Goal: Task Accomplishment & Management: Manage account settings

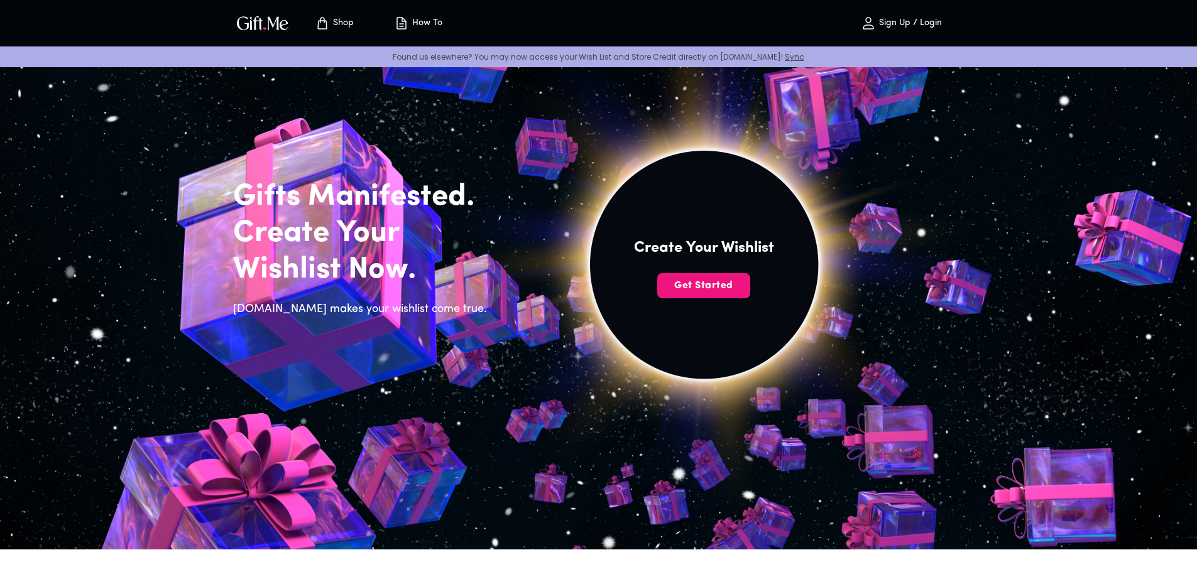
click at [895, 20] on p "Sign Up / Login" at bounding box center [909, 23] width 66 height 11
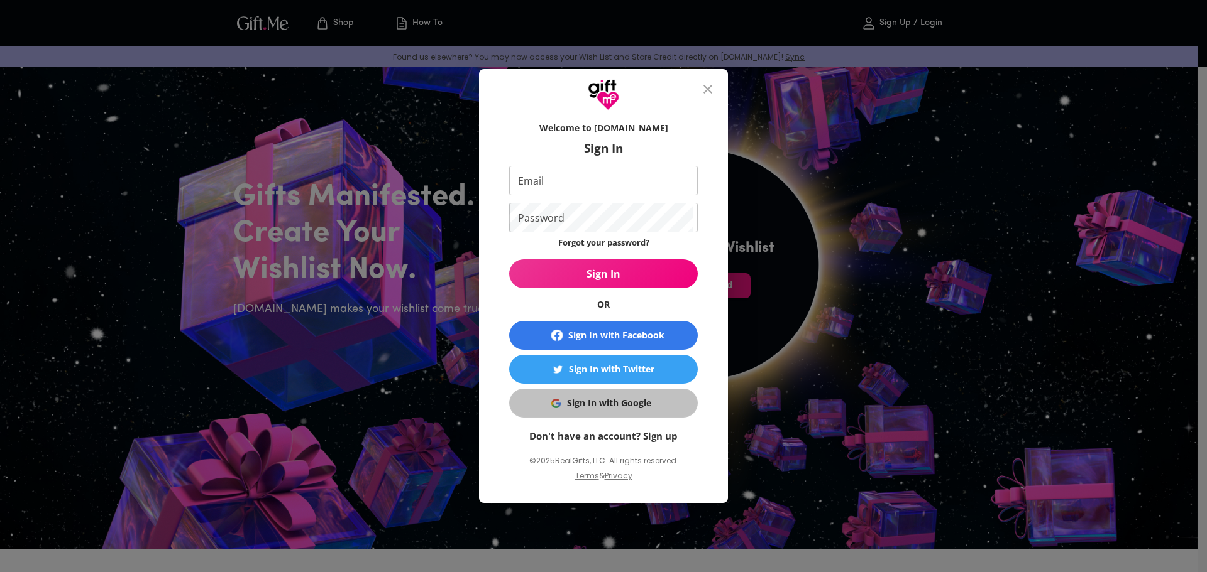
click at [612, 397] on div "Sign In with Google" at bounding box center [609, 404] width 84 height 14
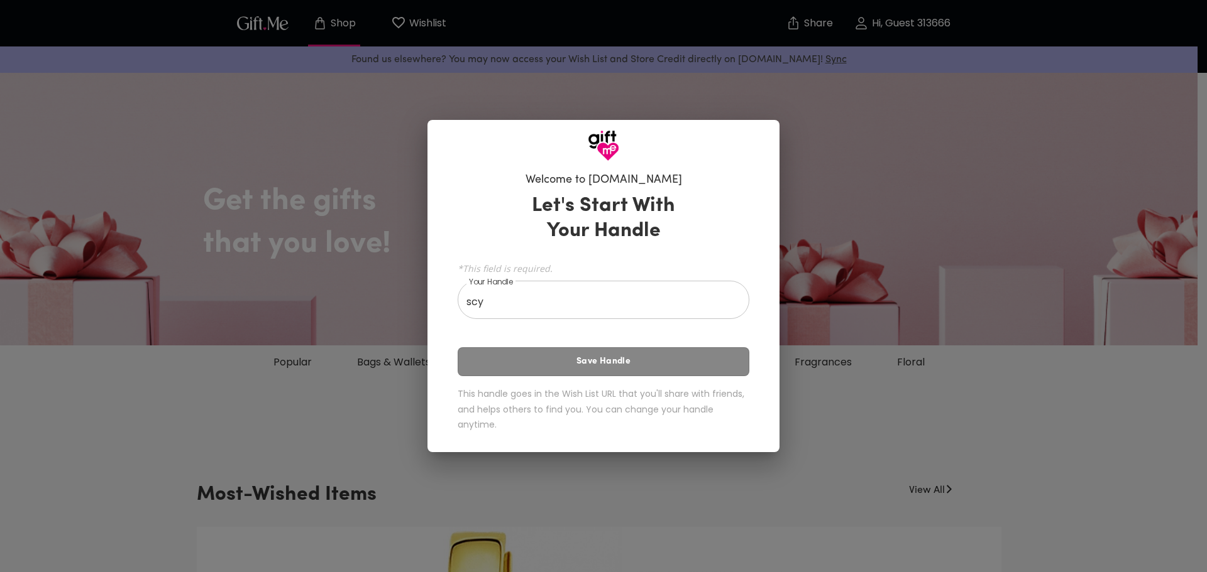
click at [582, 357] on div "Let's Start With Your Handle *This field is required. Your Handle scy Your Hand…" at bounding box center [603, 315] width 292 height 255
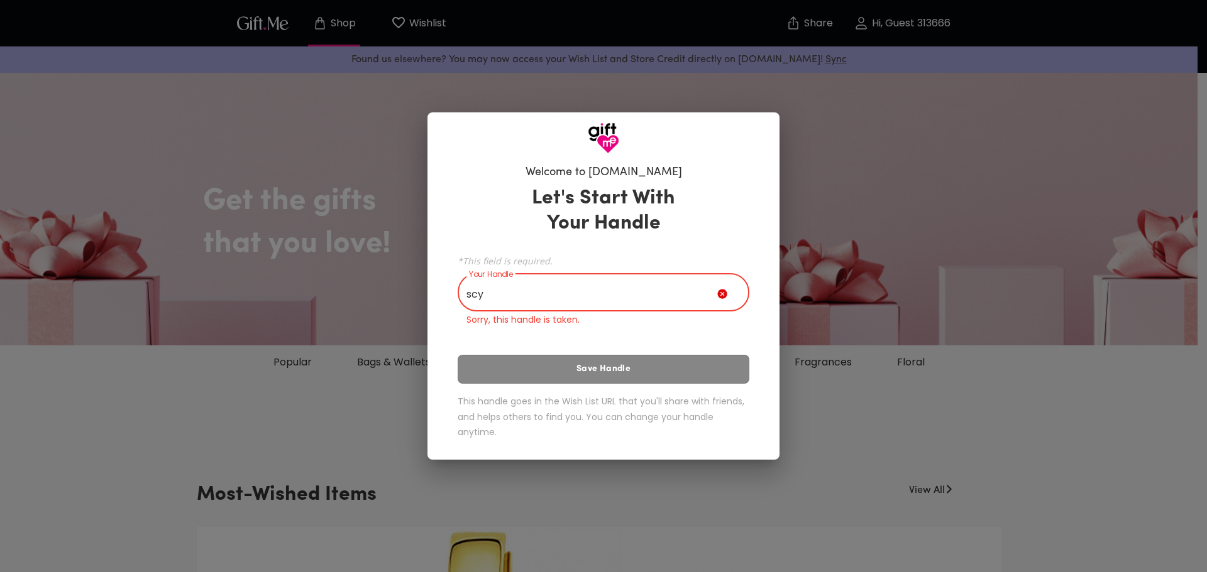
click at [562, 296] on input "scy" at bounding box center [587, 293] width 260 height 35
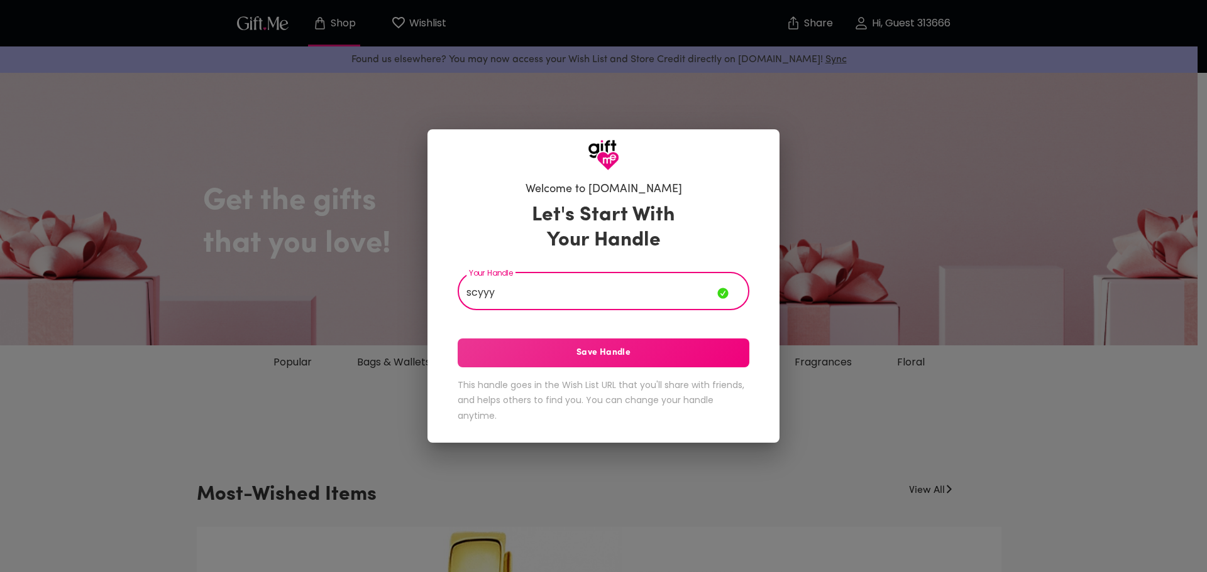
type input "scyyy"
click at [569, 358] on span "Save Handle" at bounding box center [603, 353] width 292 height 14
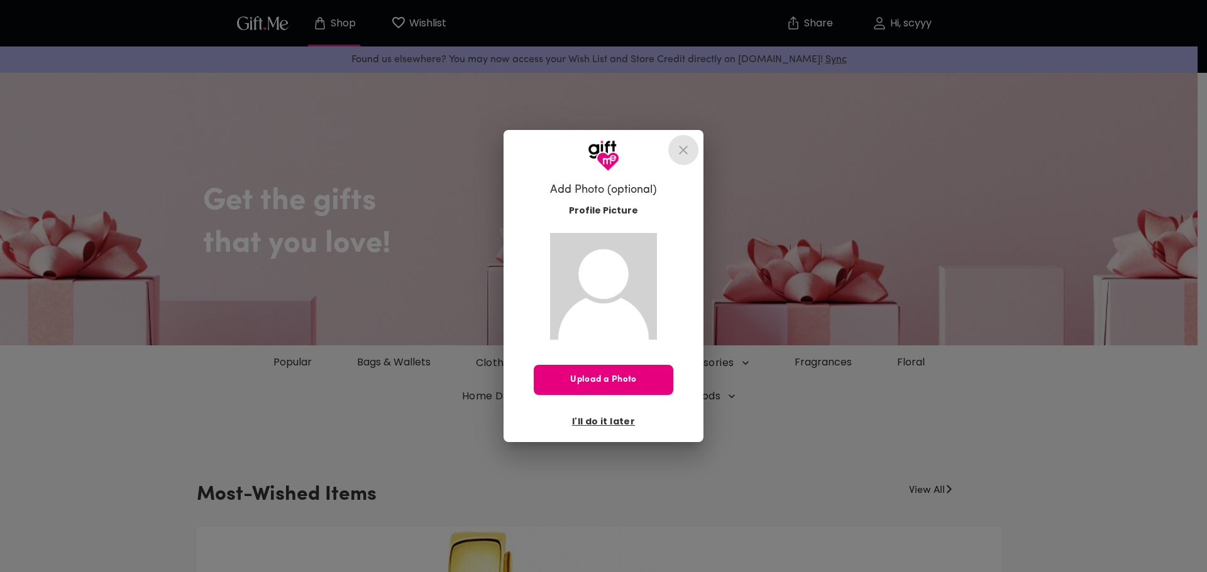
click at [677, 149] on icon "close" at bounding box center [683, 150] width 15 height 15
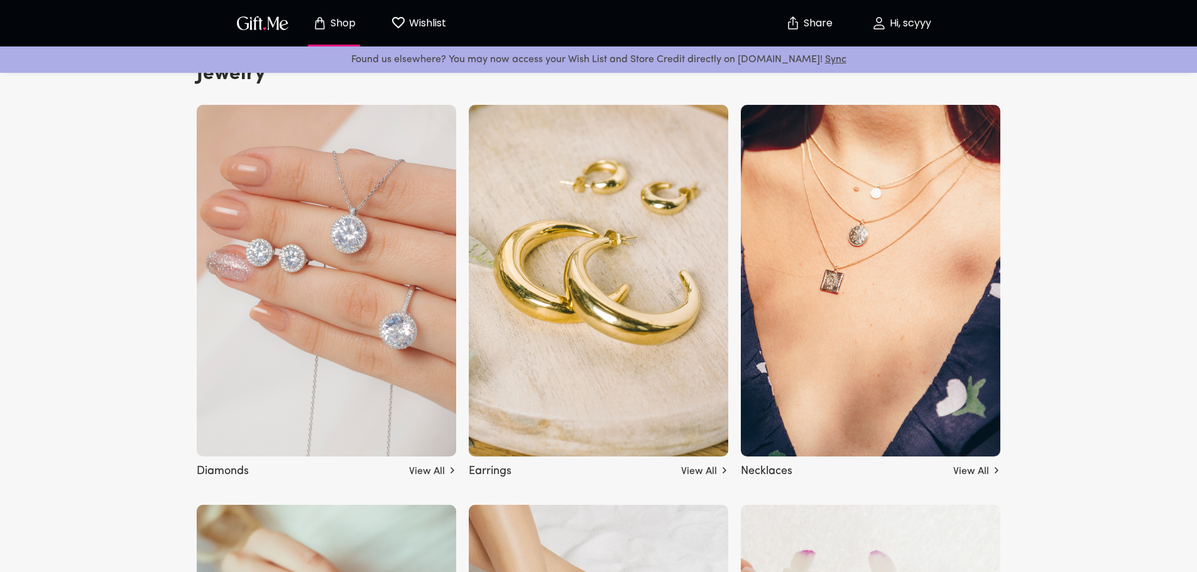
scroll to position [2702, 0]
